Goal: Task Accomplishment & Management: Manage account settings

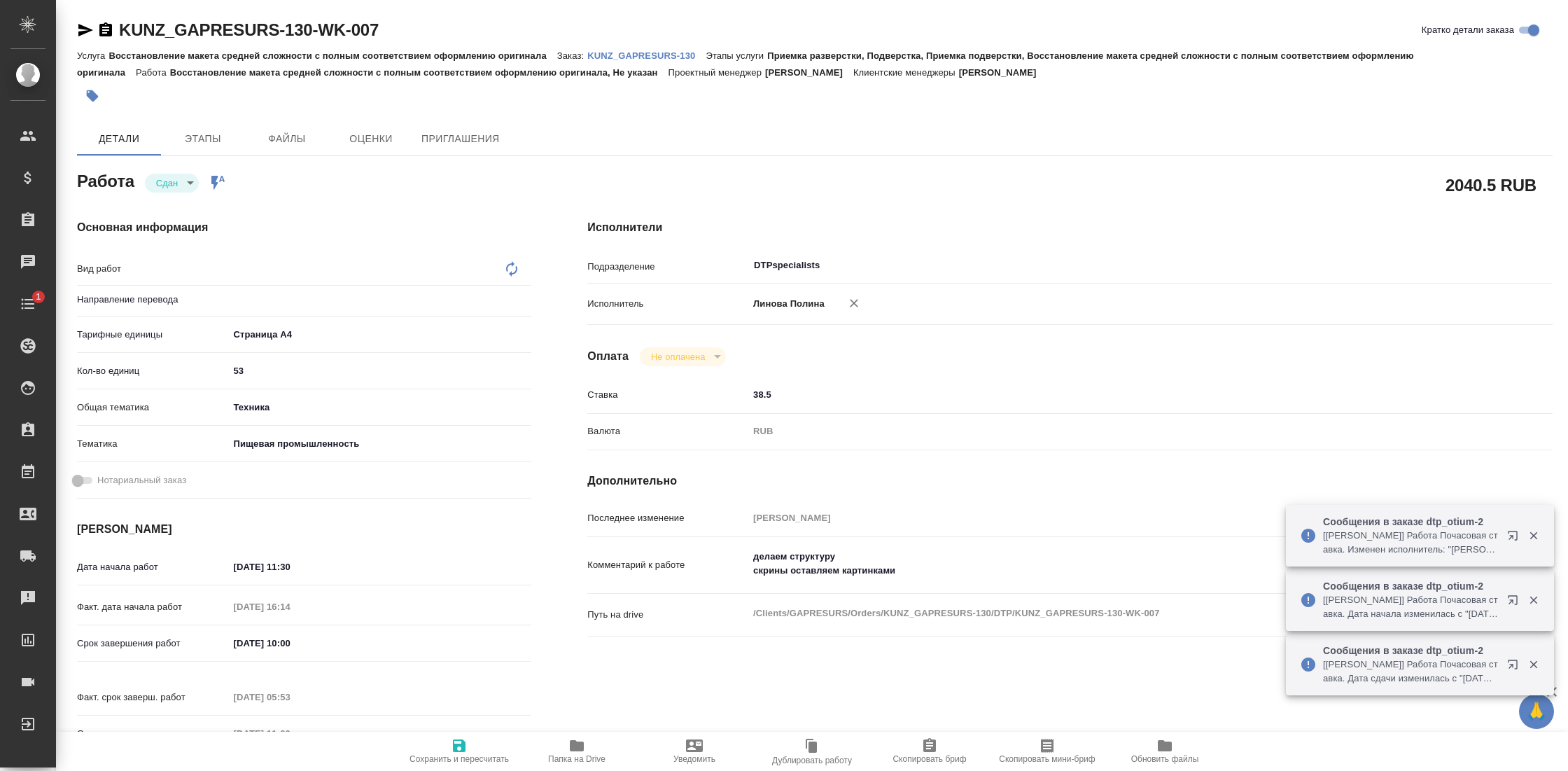
type textarea "Восстановление макета средней сложности с полным соответствием оформлению ориги…"
type textarea "x"
type input "Не указан"
type textarea "x"
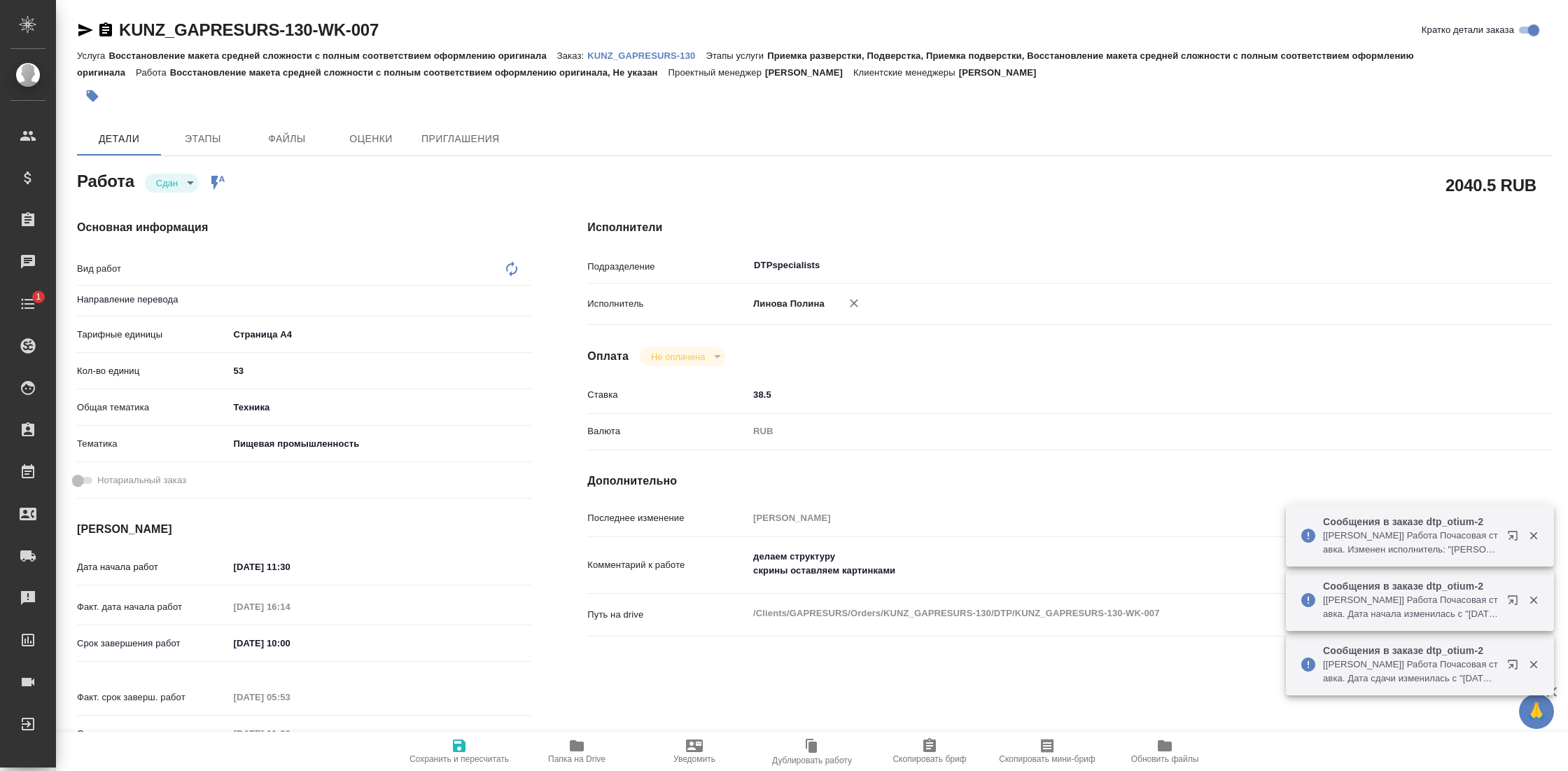
type textarea "x"
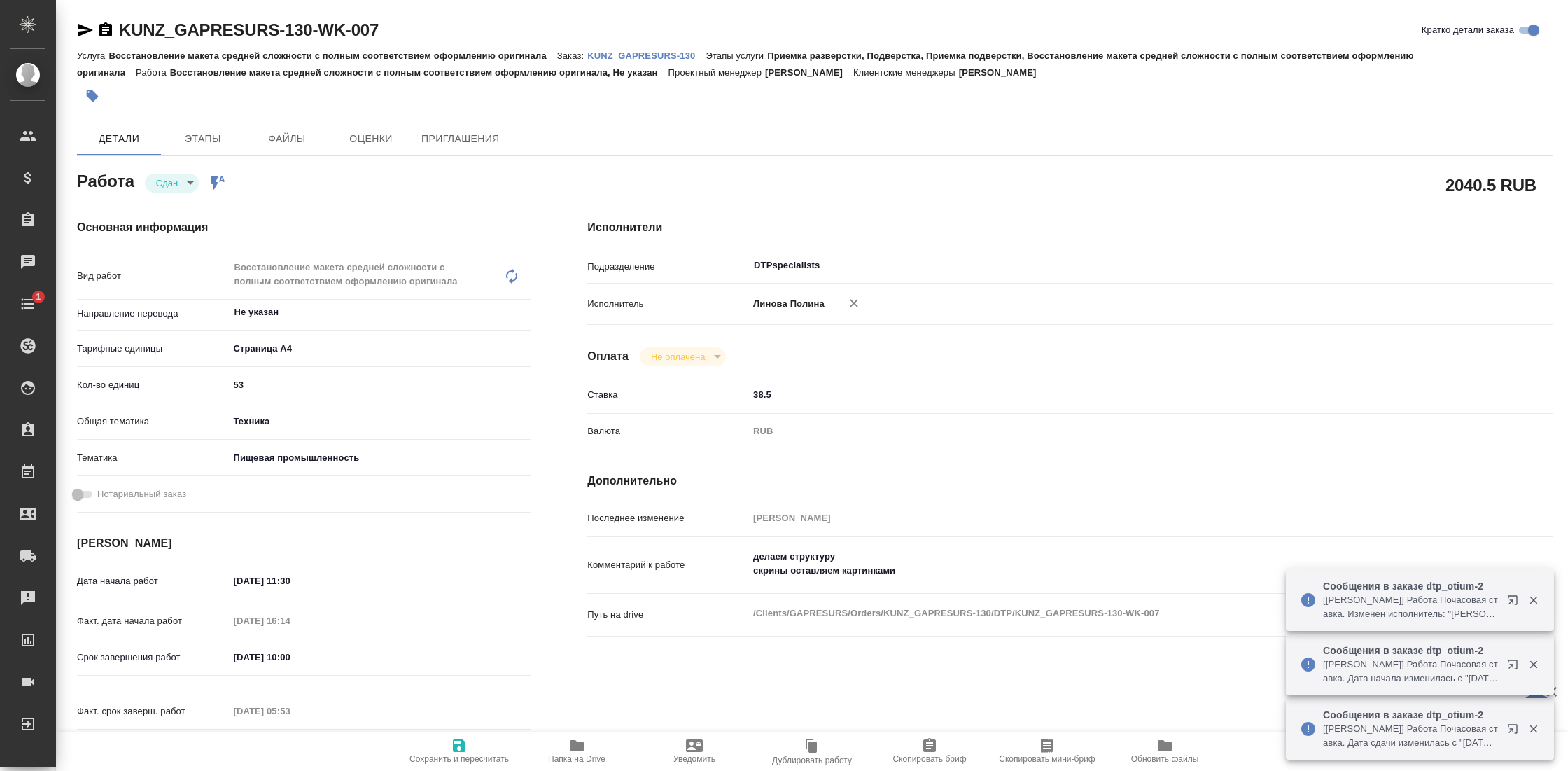
type textarea "x"
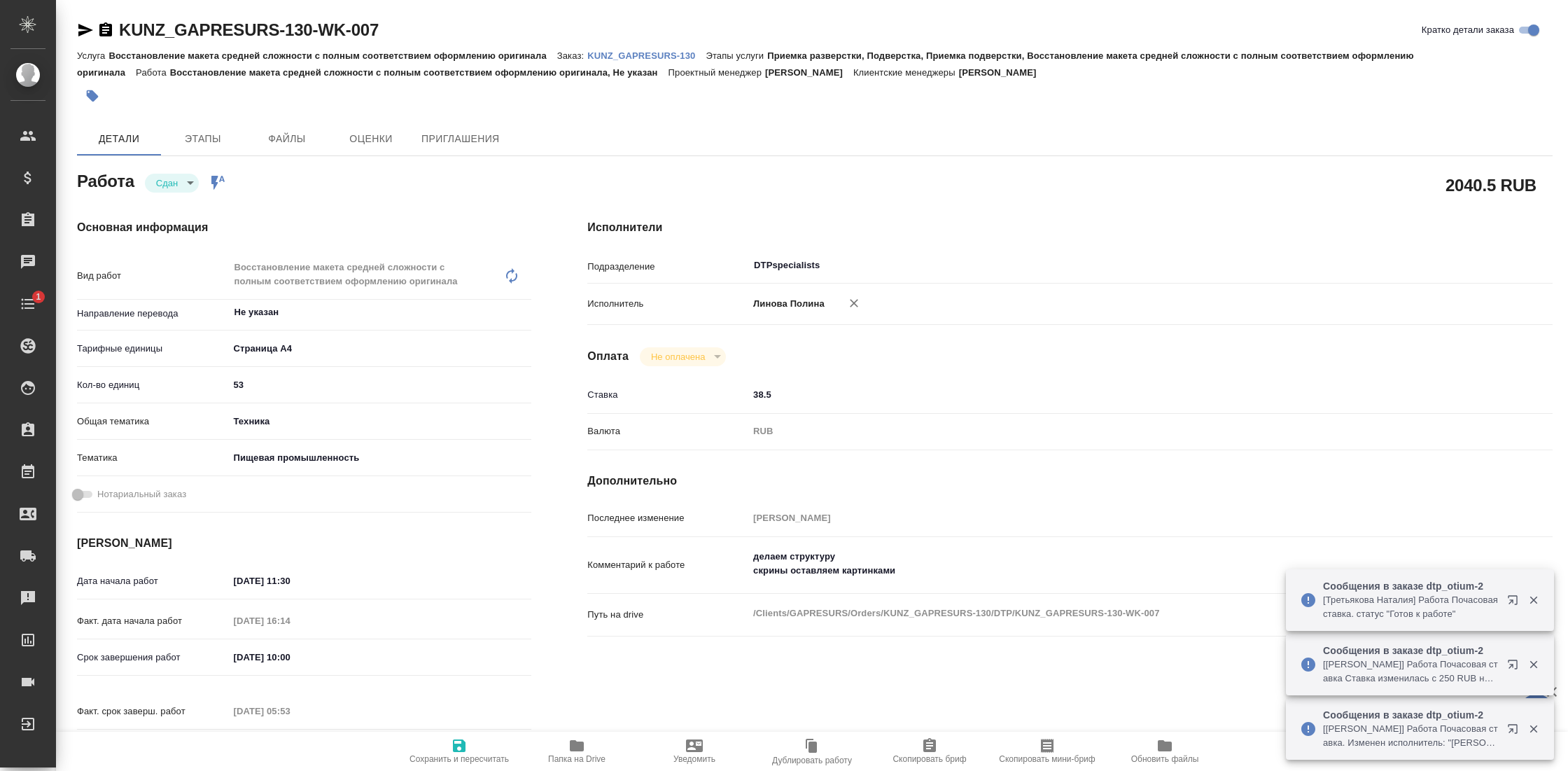
type textarea "x"
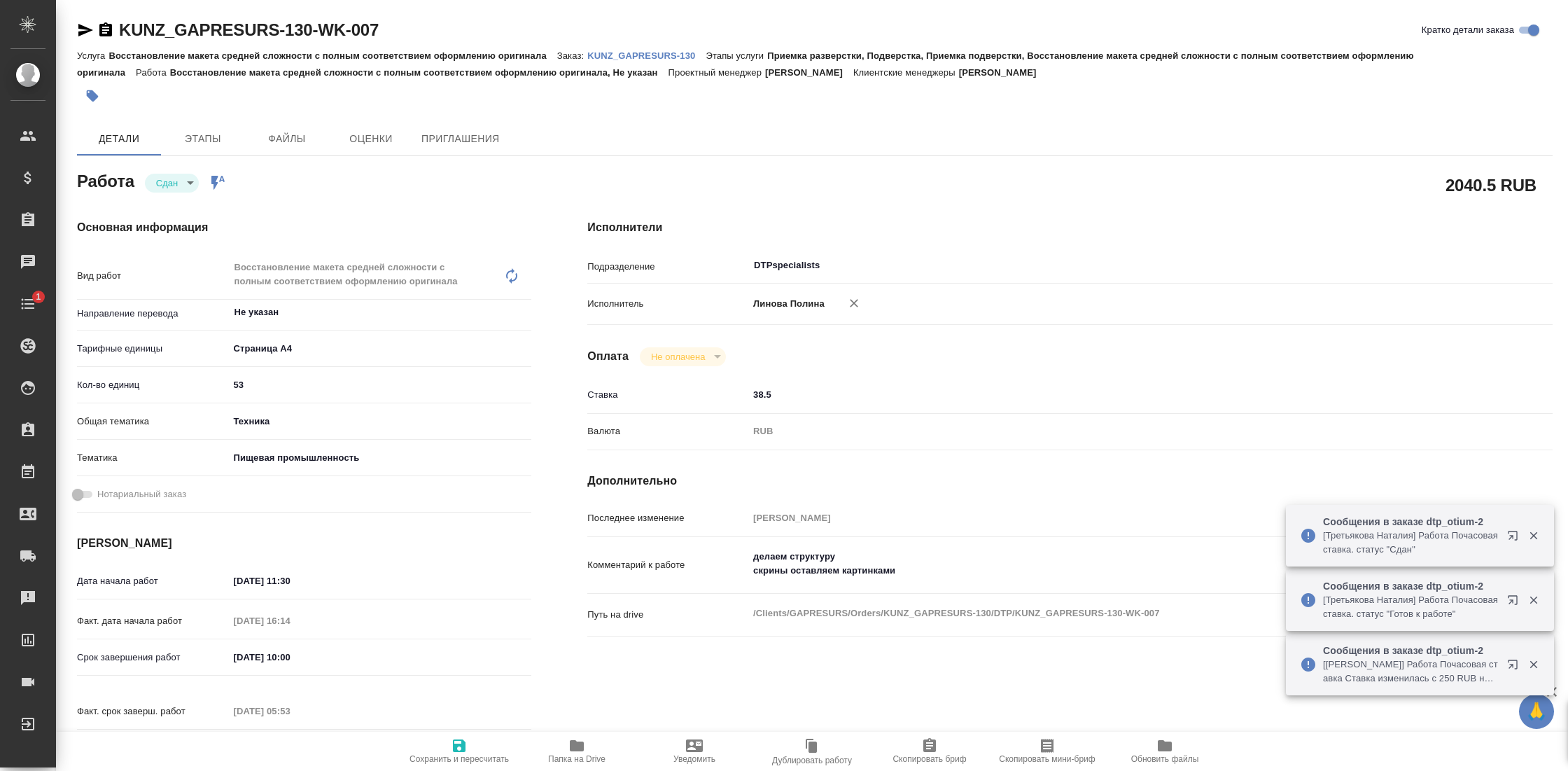
scroll to position [30, 0]
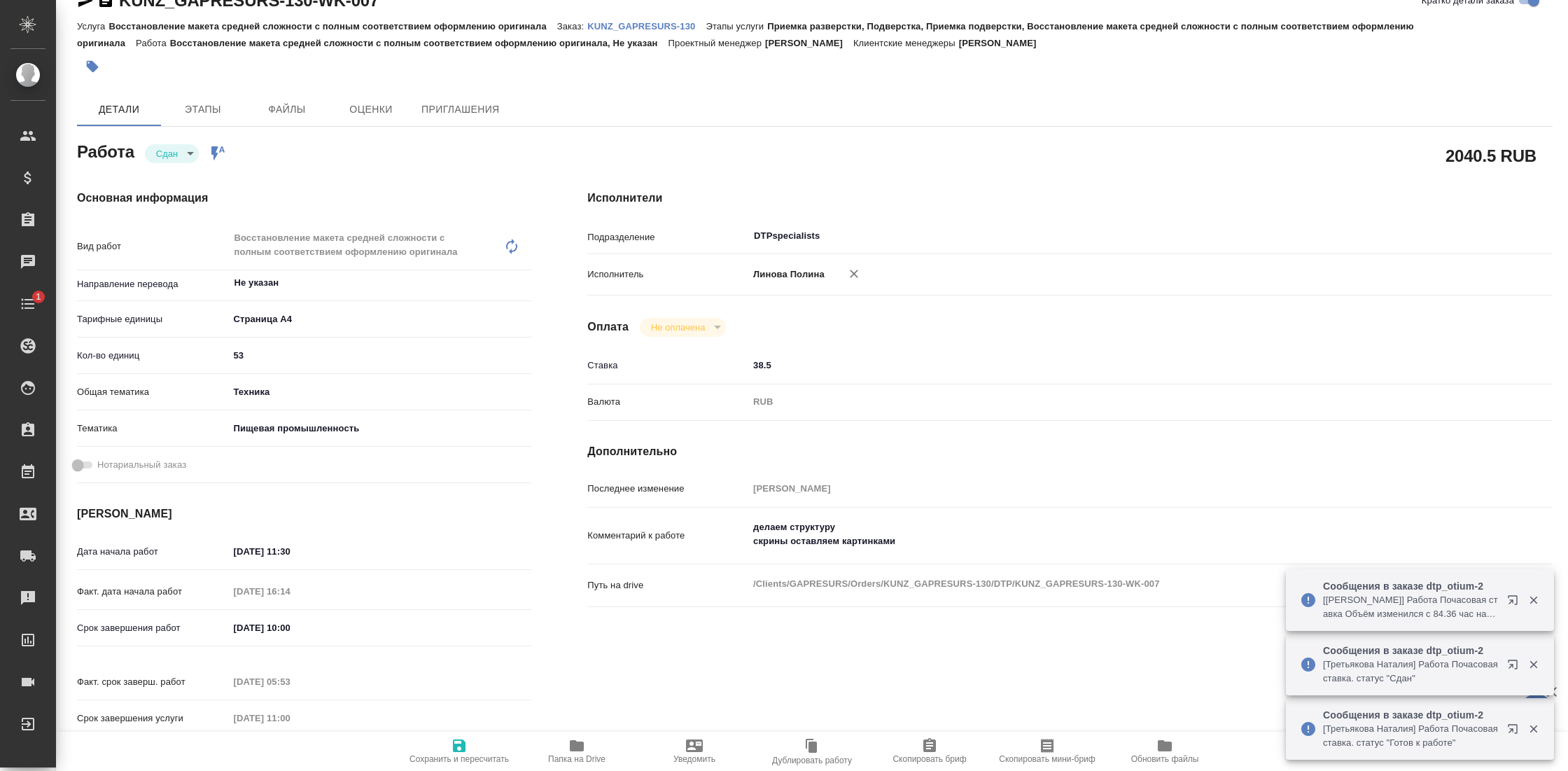
type textarea "x"
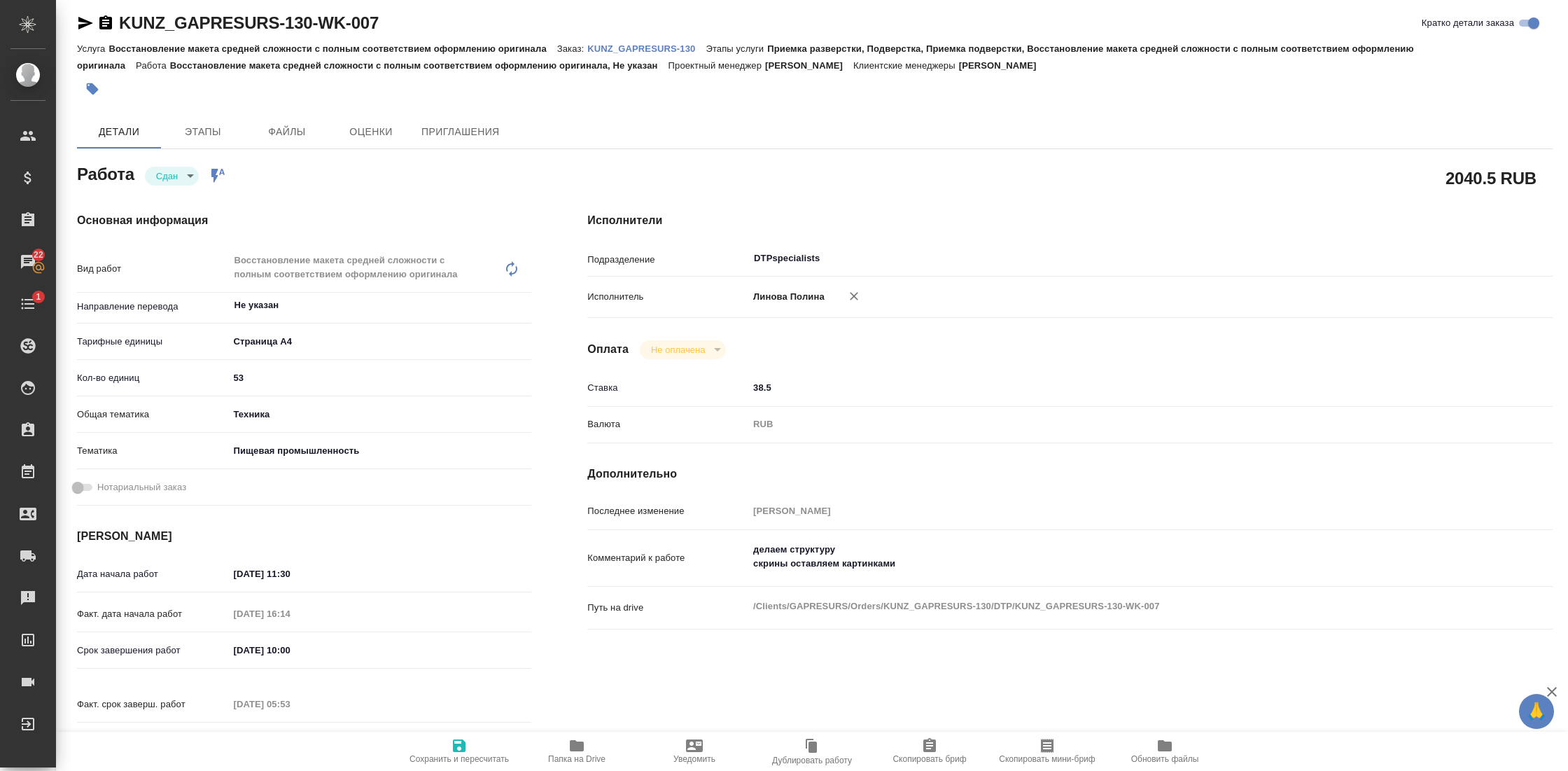
scroll to position [0, 0]
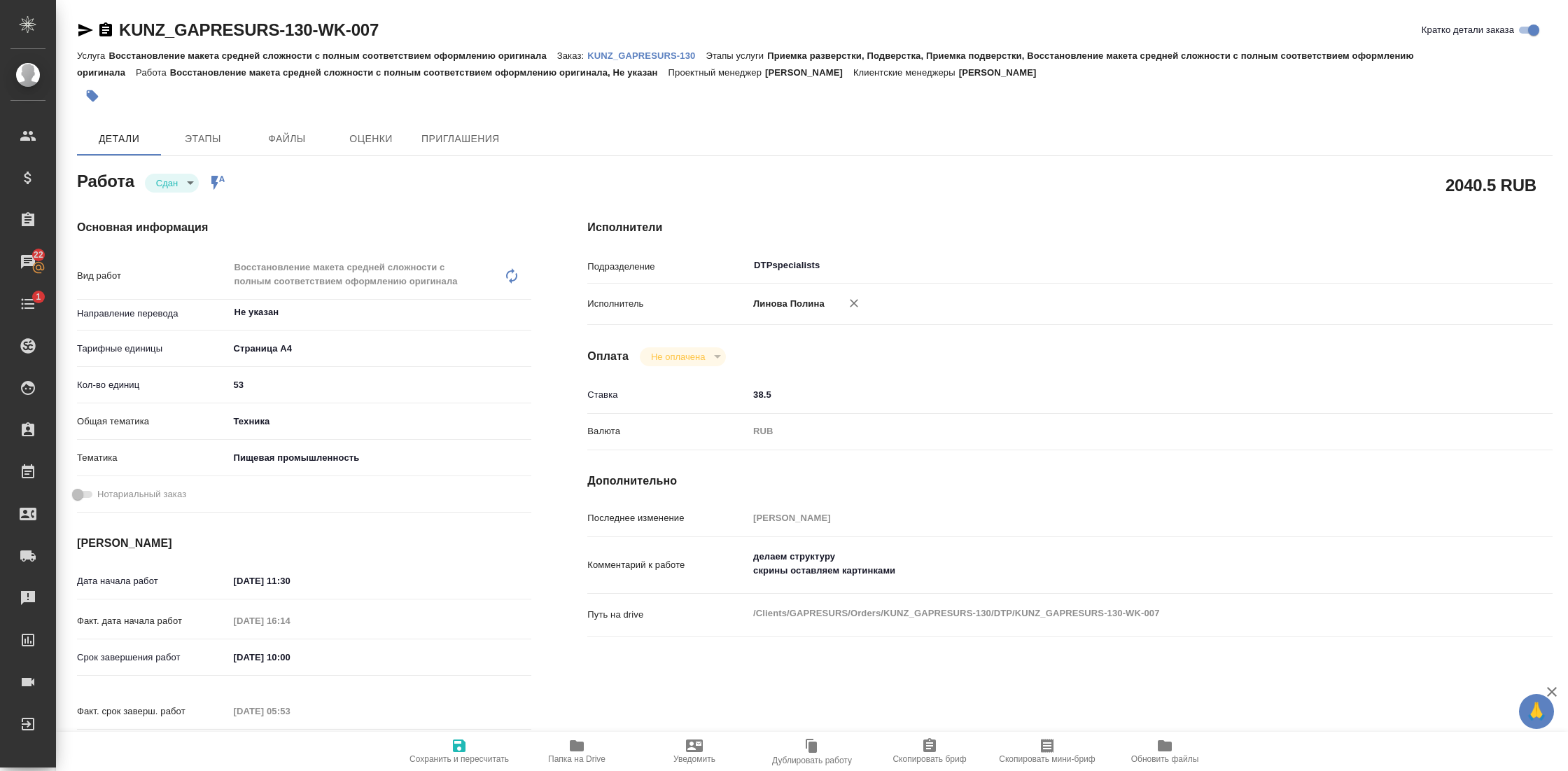
click at [651, 58] on p "KUNZ_GAPRESURS-130" at bounding box center [646, 55] width 118 height 10
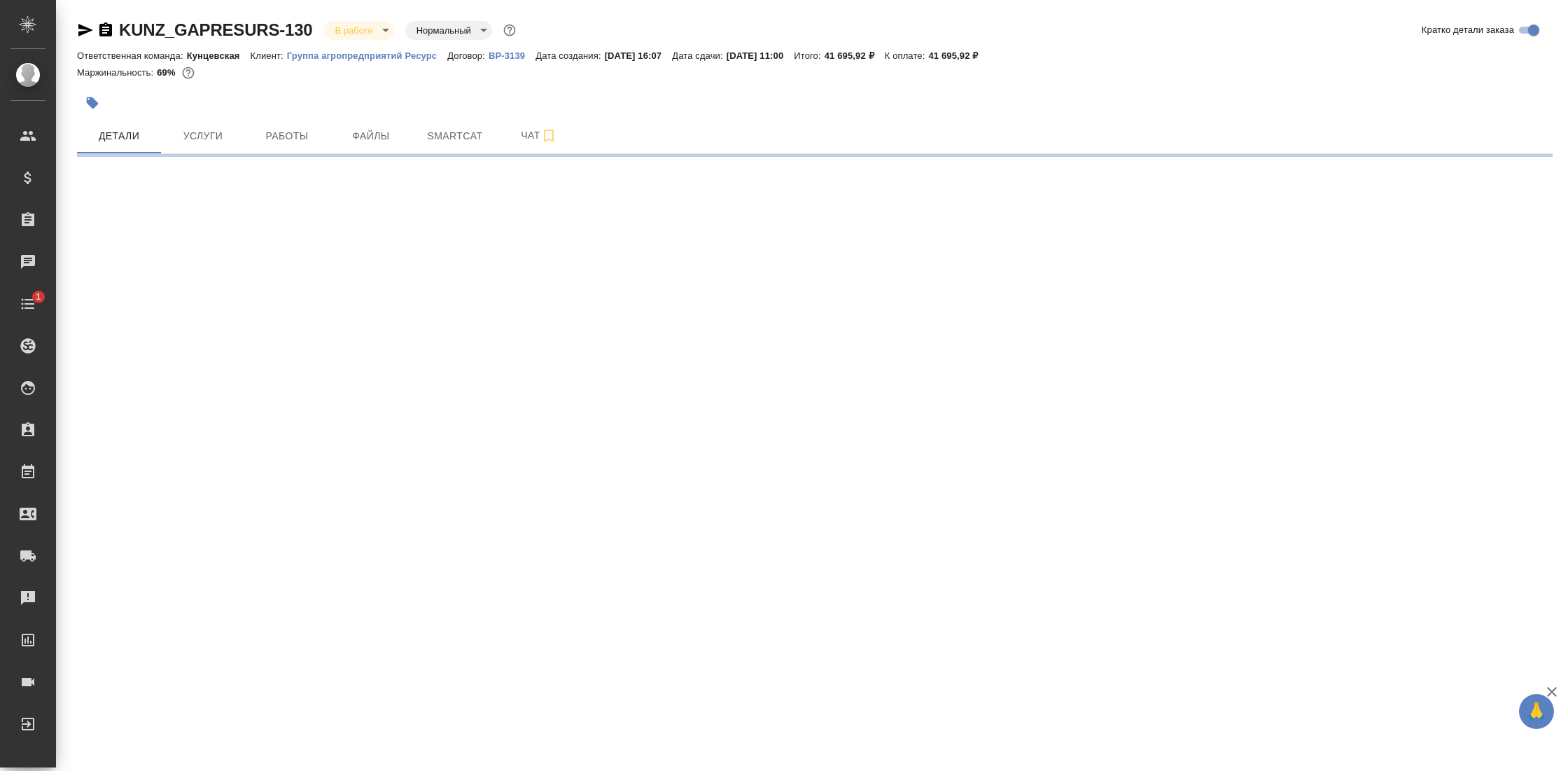
select select "RU"
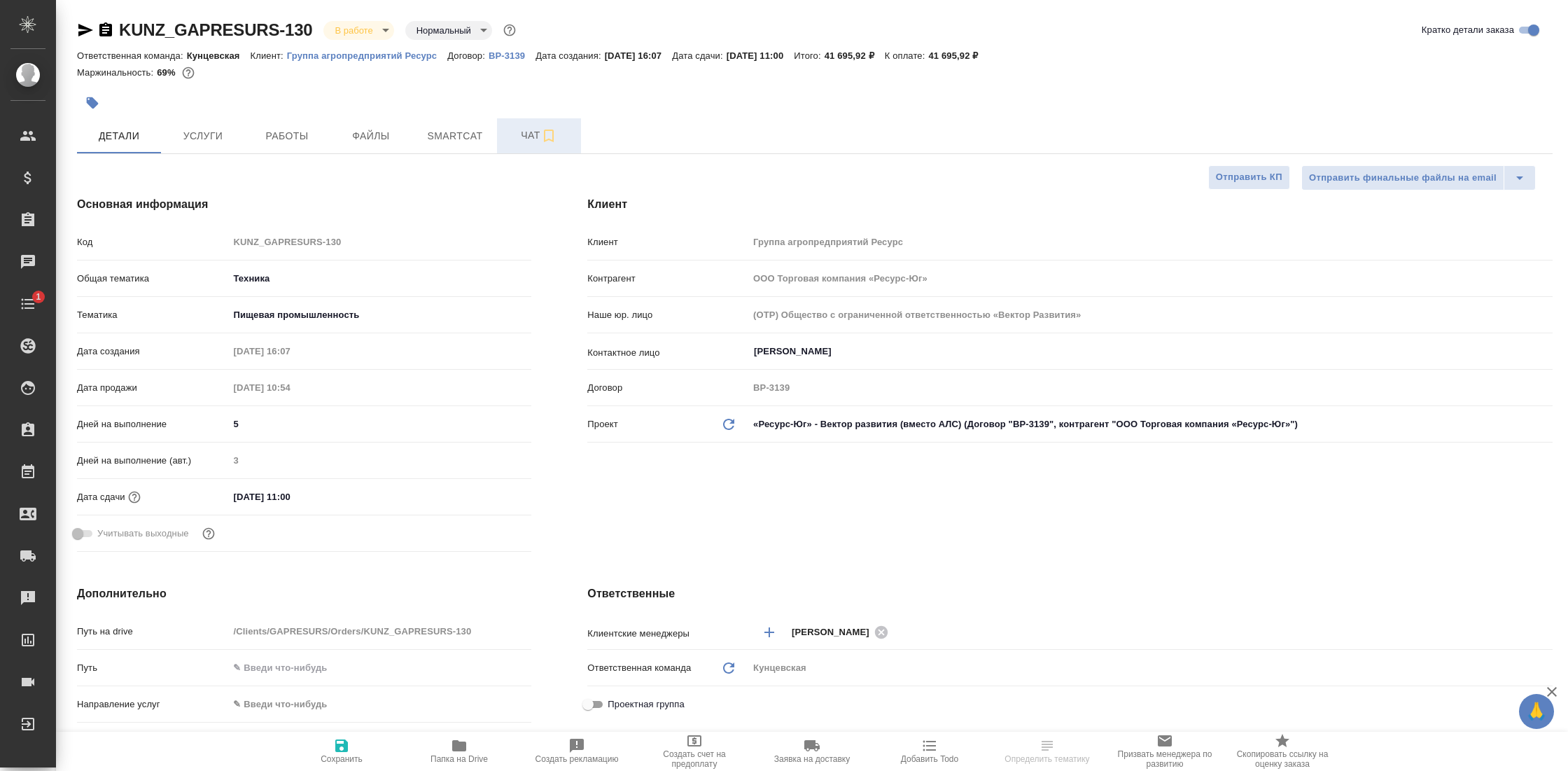
type input "[PERSON_NAME]"
type textarea "x"
click at [524, 136] on span "Чат" at bounding box center [538, 136] width 67 height 18
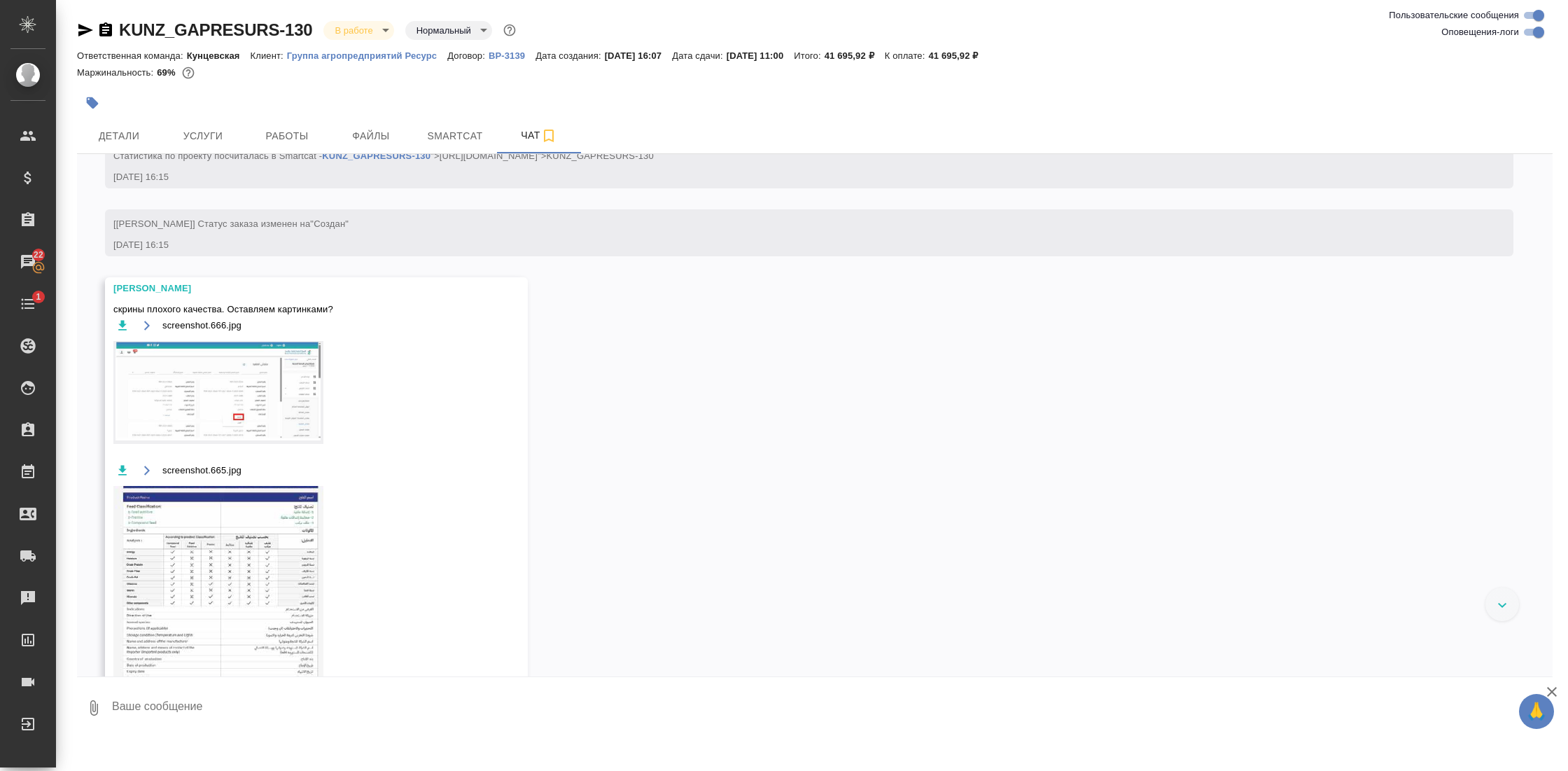
scroll to position [346, 0]
click at [257, 389] on img at bounding box center [219, 391] width 210 height 103
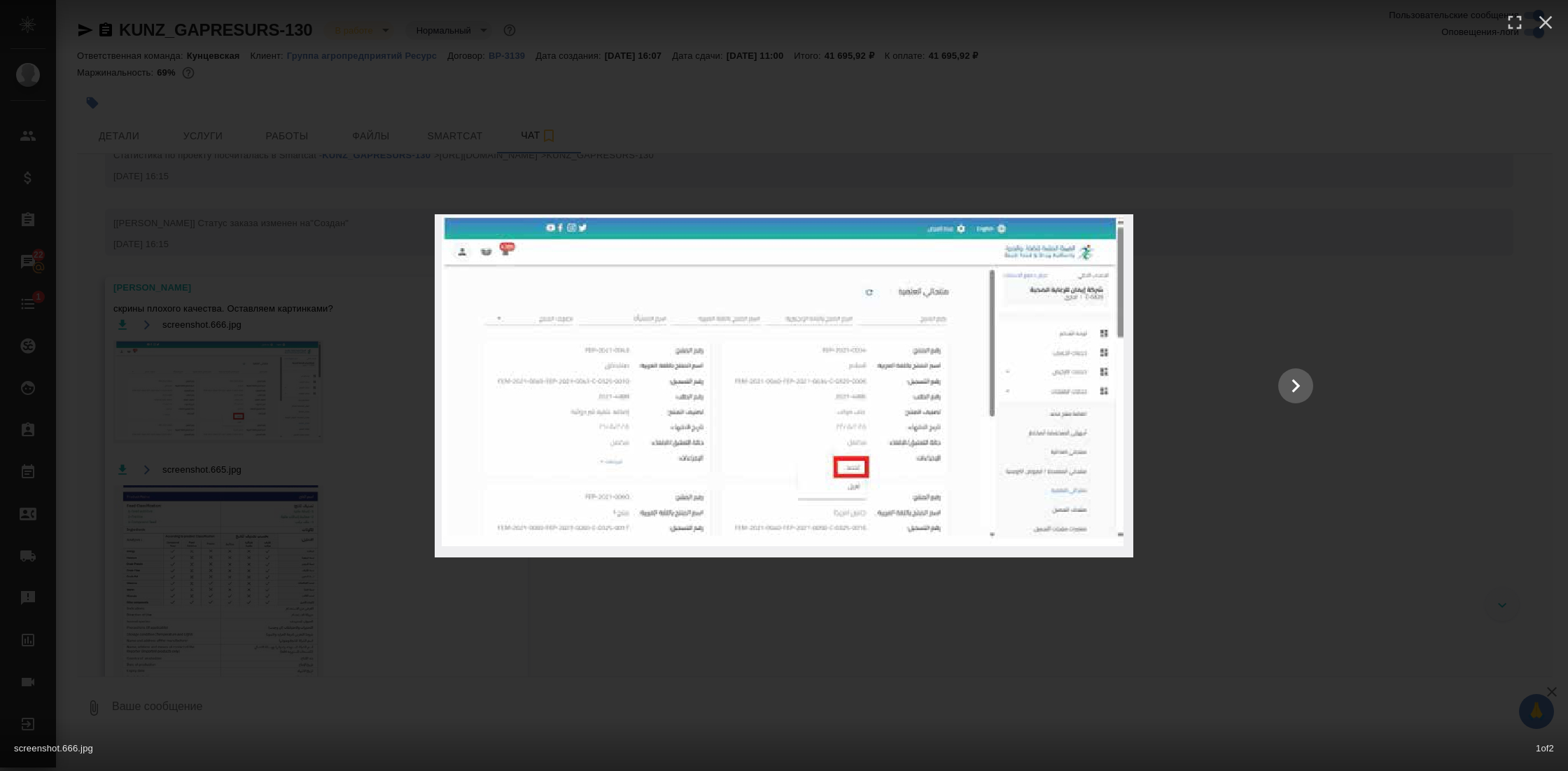
click at [760, 622] on div "screenshot.666.jpg 1 of 2" at bounding box center [784, 386] width 1568 height 771
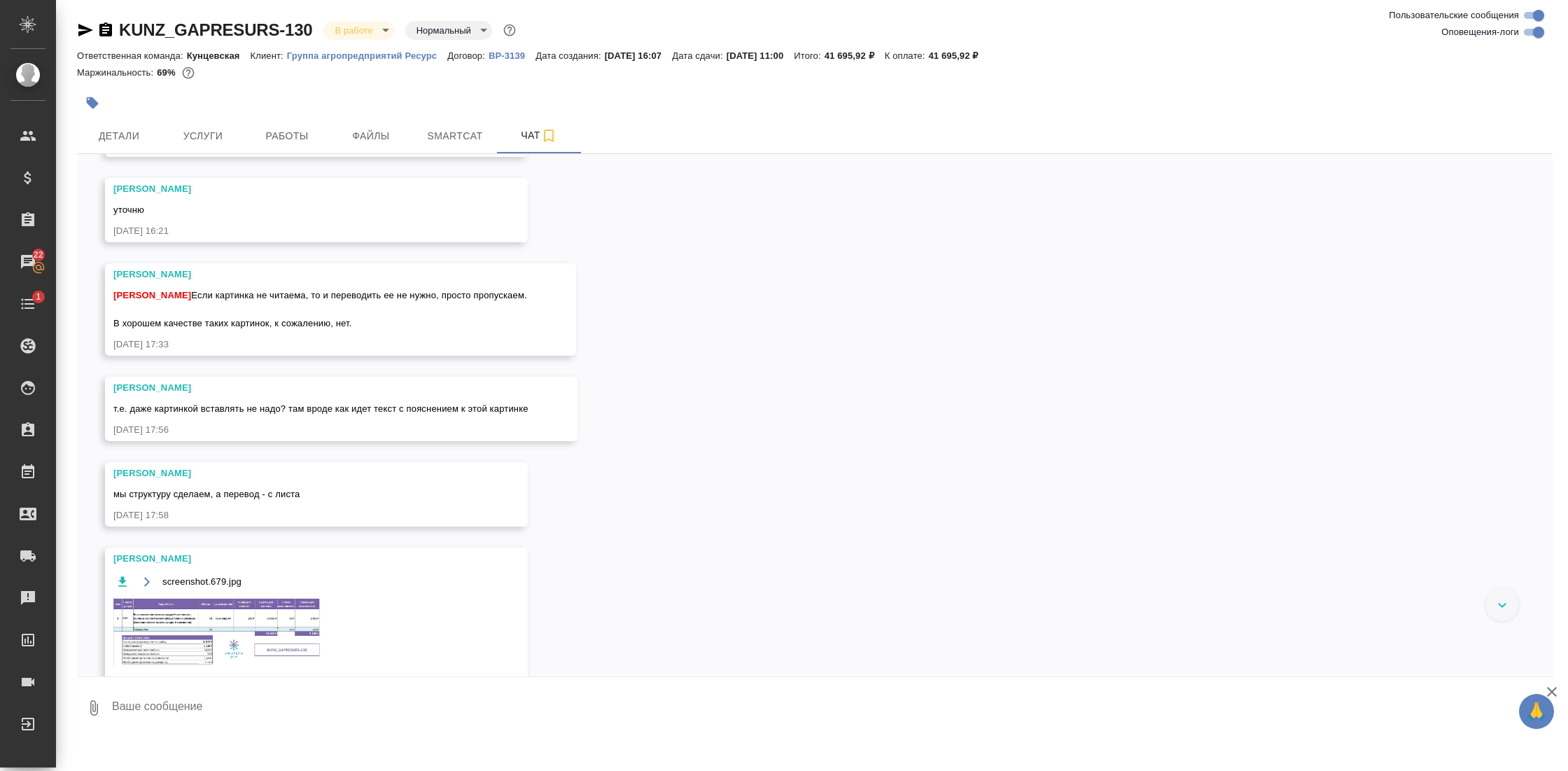
scroll to position [962, 0]
click at [138, 128] on span "Детали" at bounding box center [119, 137] width 67 height 18
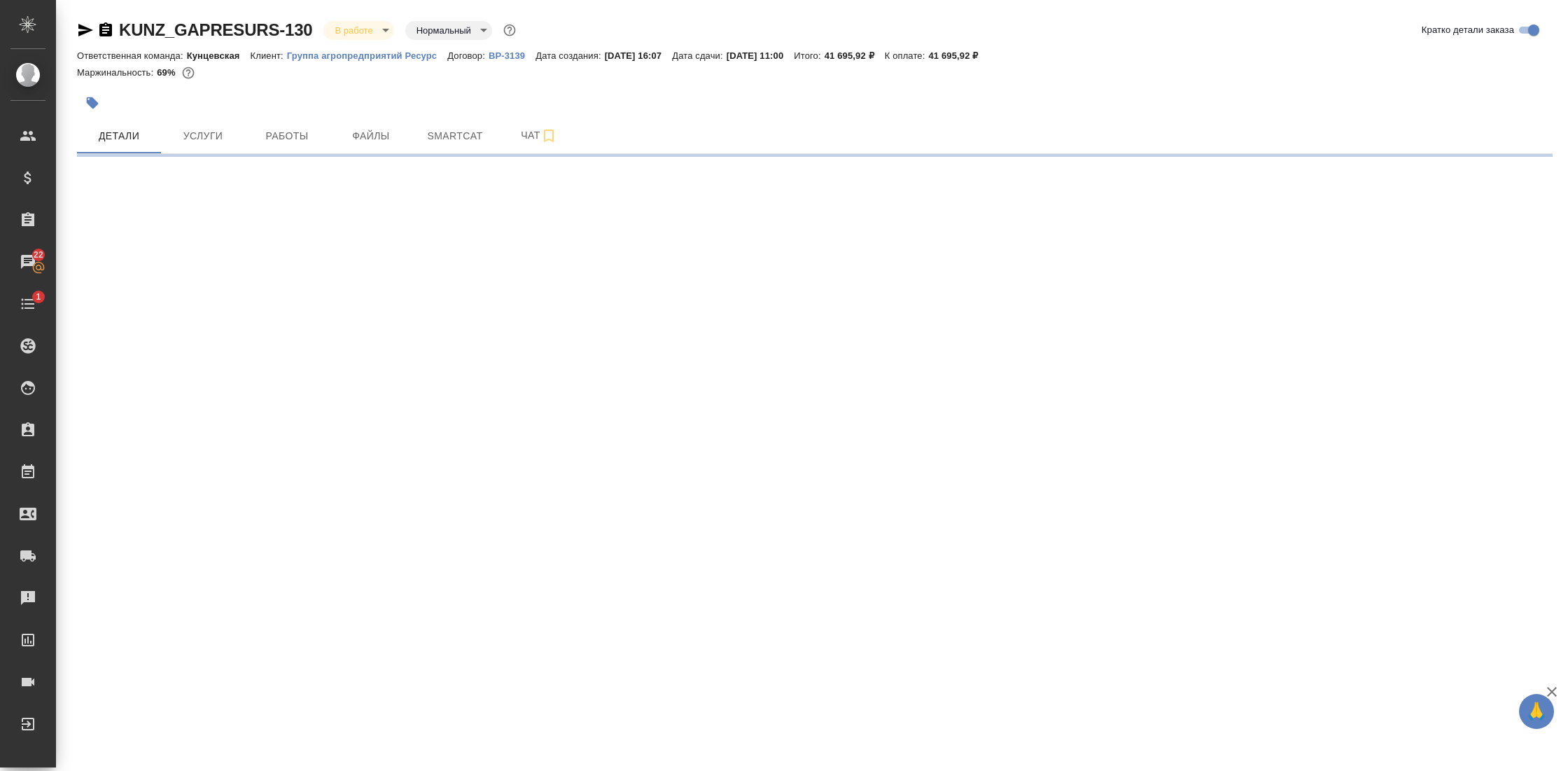
select select "RU"
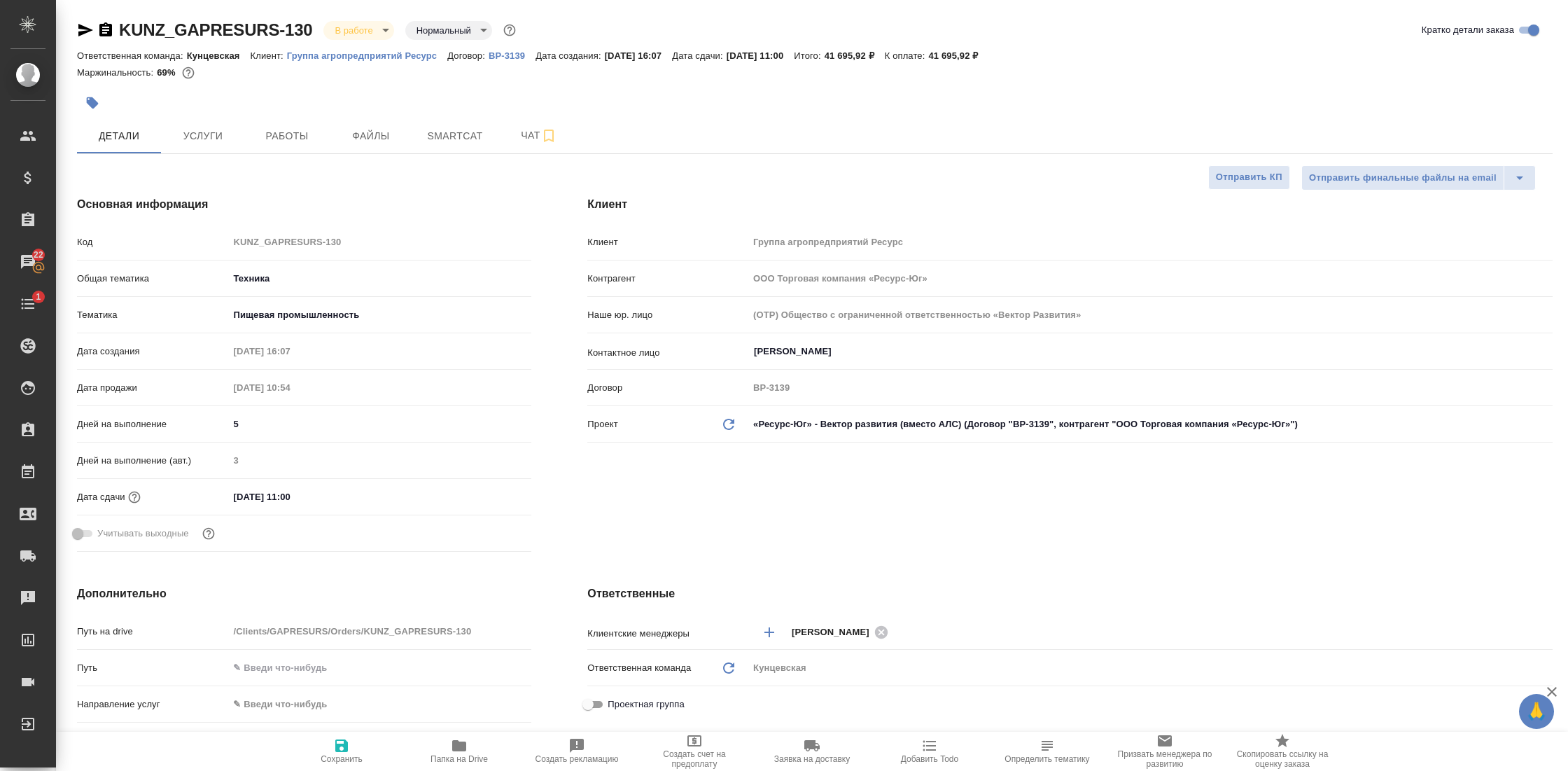
type textarea "x"
click at [454, 749] on icon "button" at bounding box center [459, 745] width 14 height 11
type textarea "x"
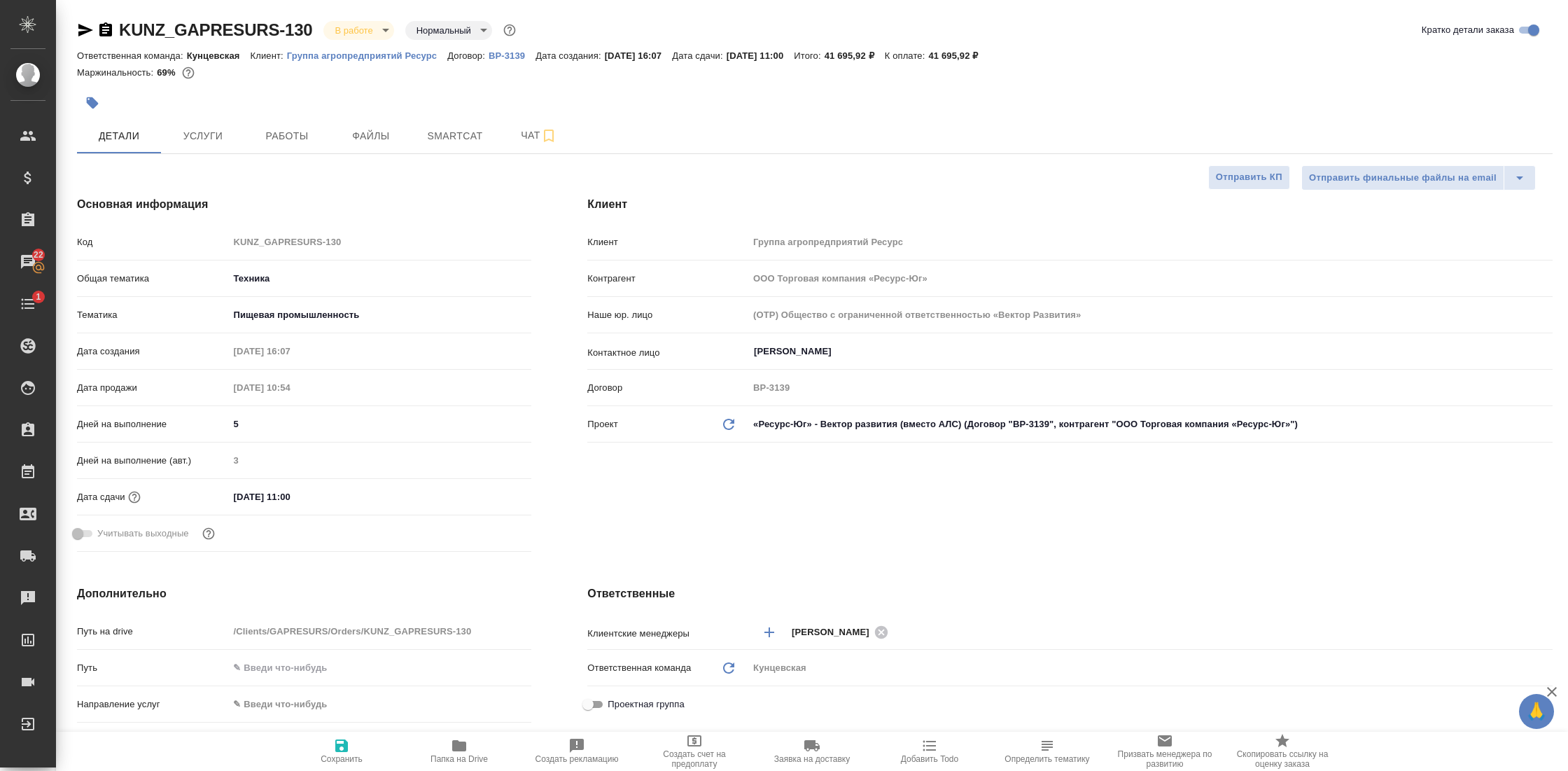
type textarea "x"
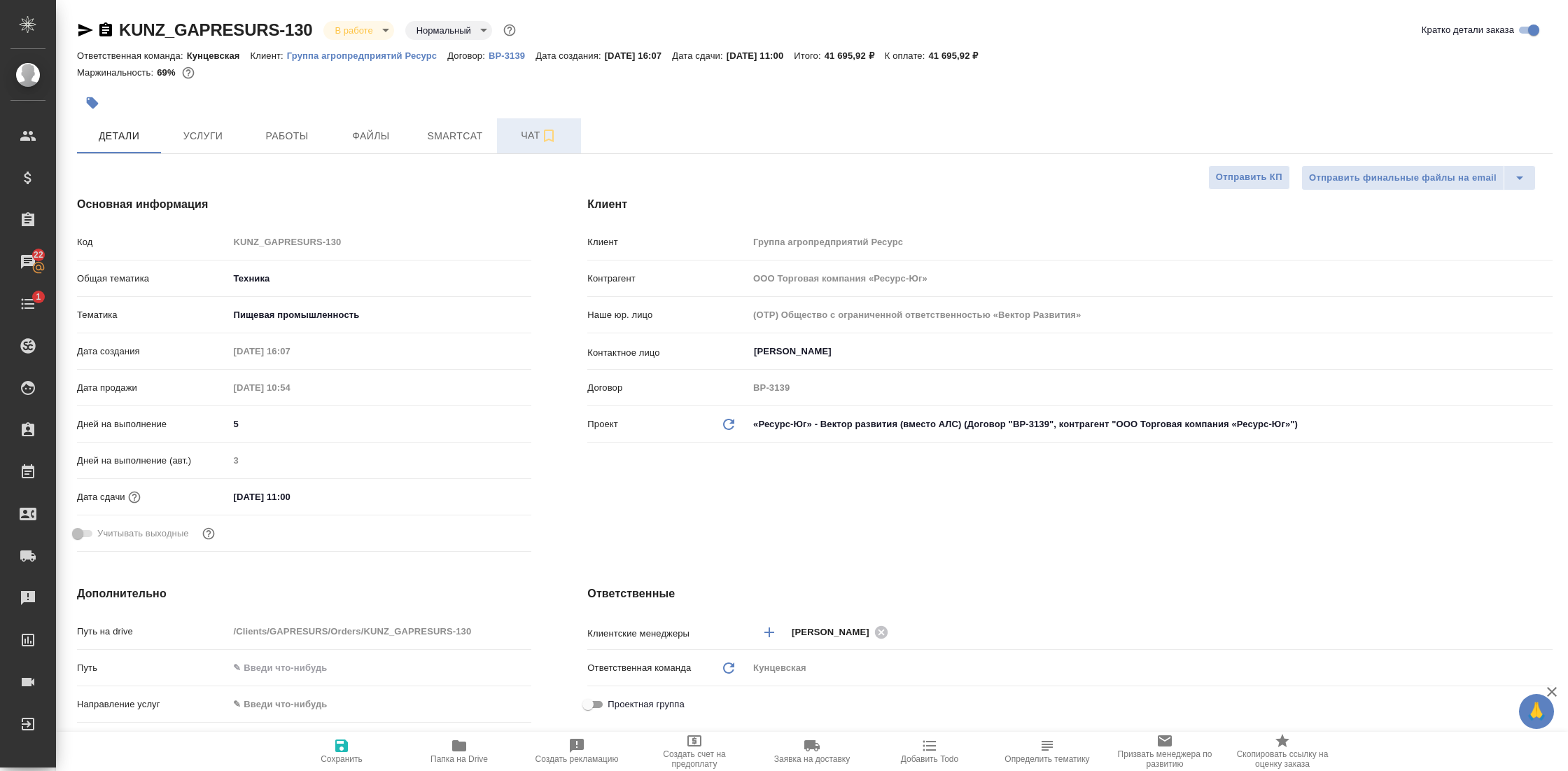
click at [522, 126] on button "Чат" at bounding box center [539, 135] width 84 height 35
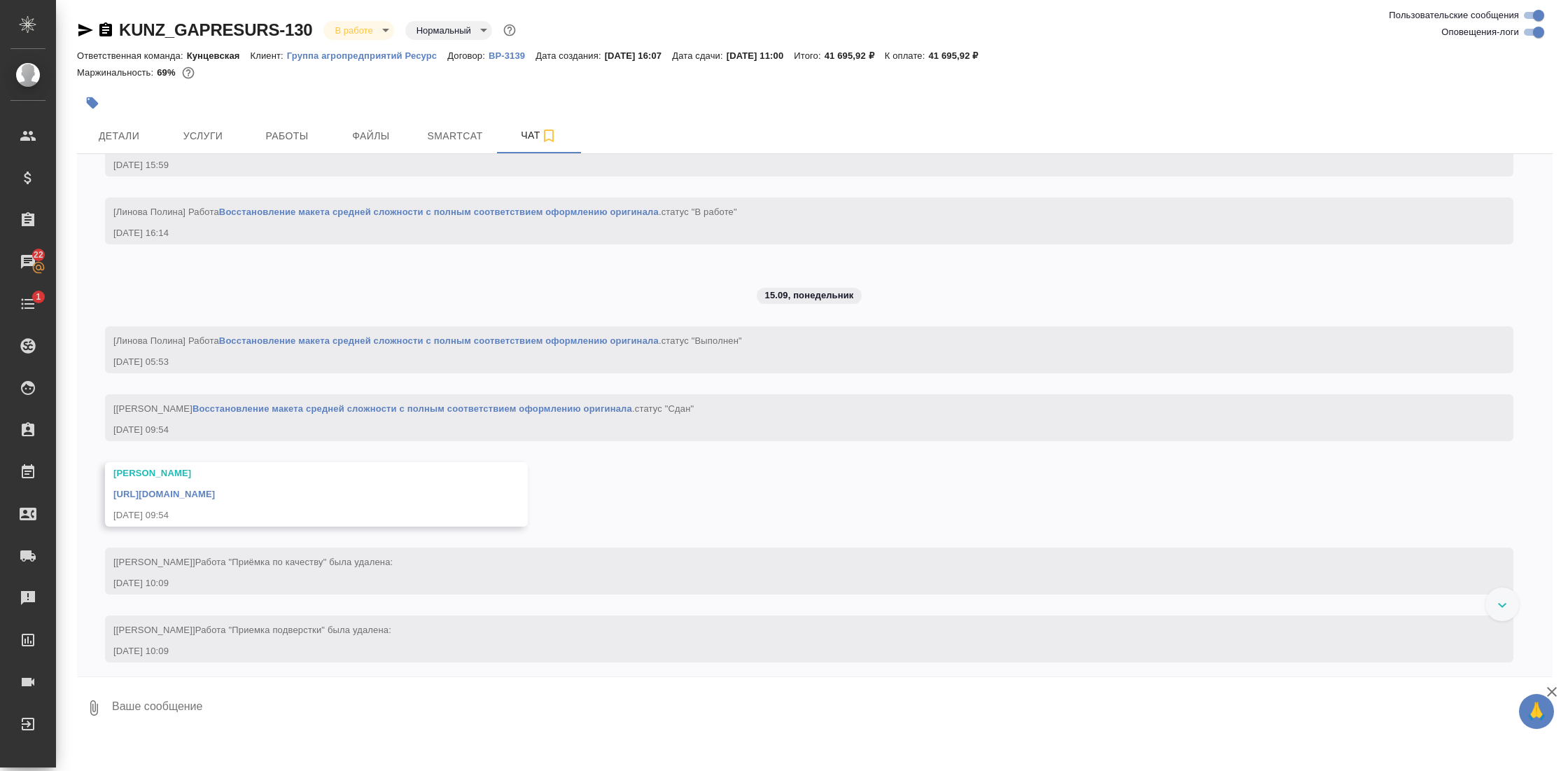
scroll to position [3004, 0]
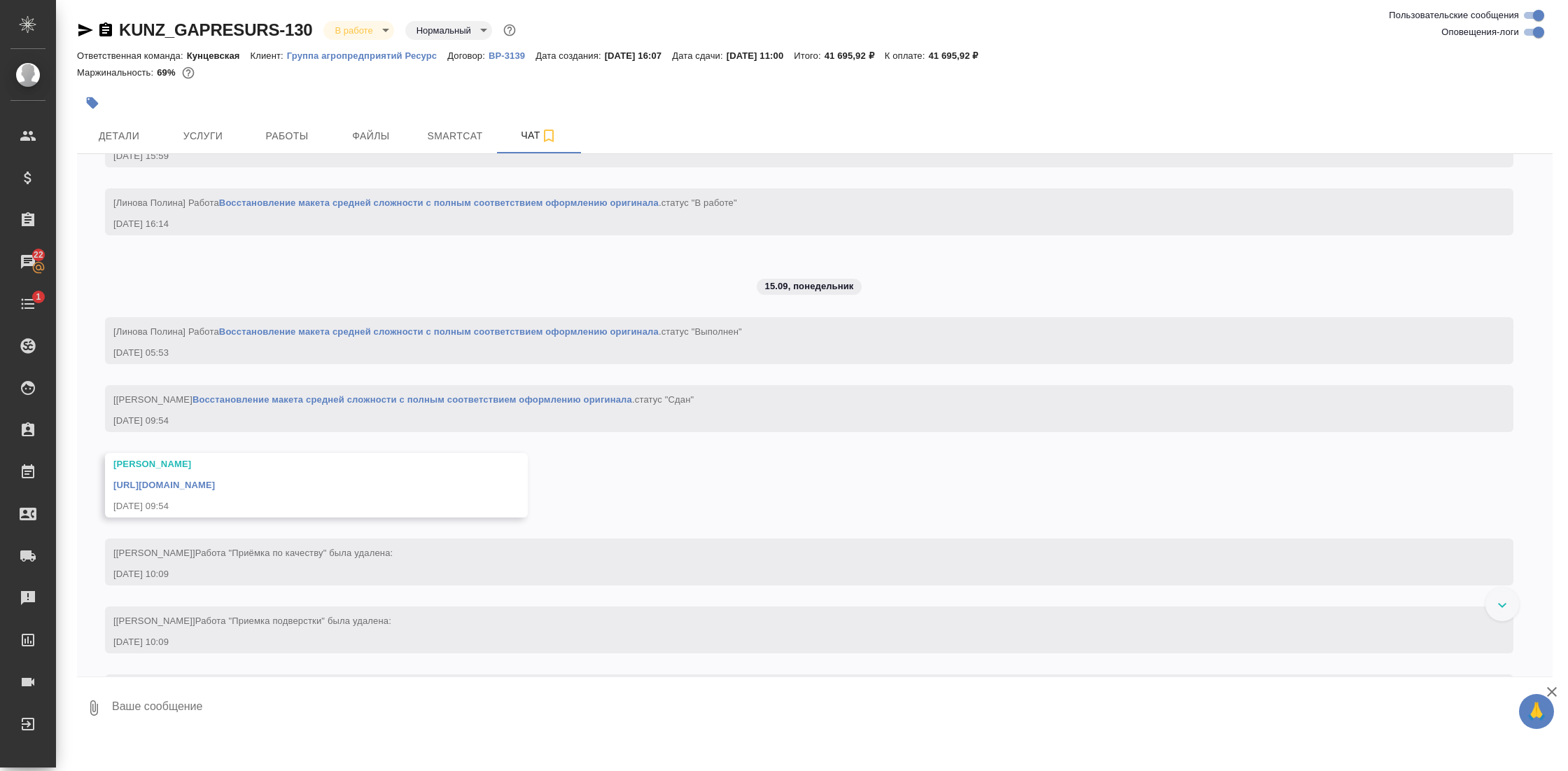
click at [215, 490] on link "https://drive.awatera.com/apps/files/files/10350572?dir=/Shares/GAPRESURS/Order…" at bounding box center [164, 484] width 101 height 10
